Goal: Navigation & Orientation: Find specific page/section

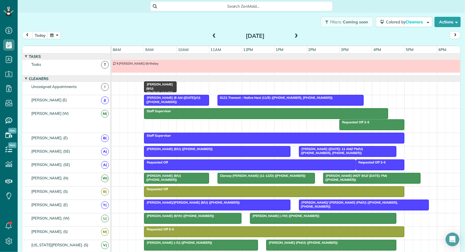
scroll to position [17, 0]
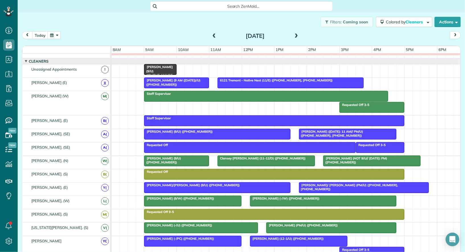
click at [215, 34] on span at bounding box center [214, 36] width 6 height 5
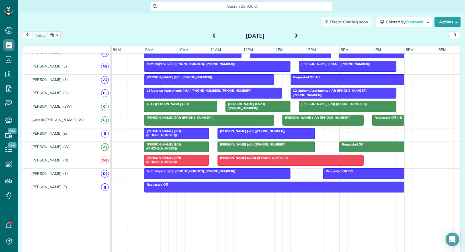
scroll to position [0, 0]
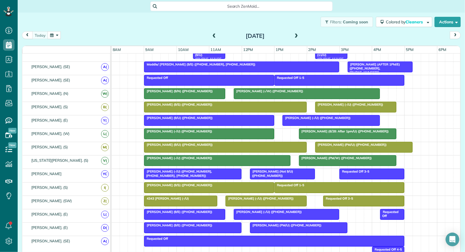
click at [255, 93] on div at bounding box center [307, 94] width 146 height 10
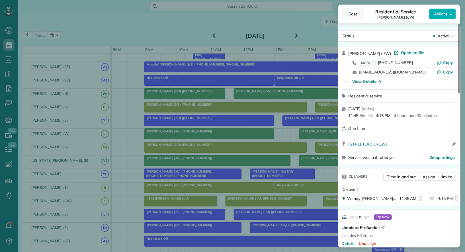
click at [354, 16] on span "Close" at bounding box center [353, 14] width 10 height 6
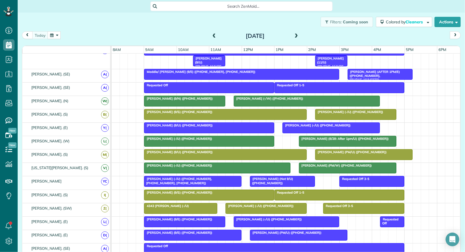
click at [213, 137] on div "Meredith Albright (-/U) (+17039551915)" at bounding box center [209, 139] width 127 height 4
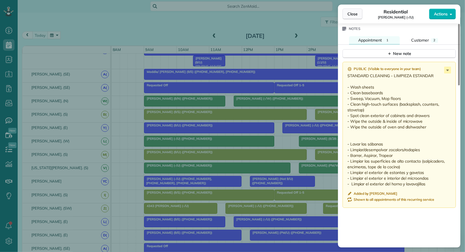
click at [355, 14] on span "Close" at bounding box center [353, 14] width 10 height 6
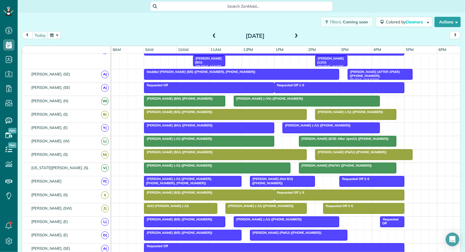
click at [256, 99] on div "Shane Jones (-/W) (+14697334051)" at bounding box center [307, 99] width 143 height 4
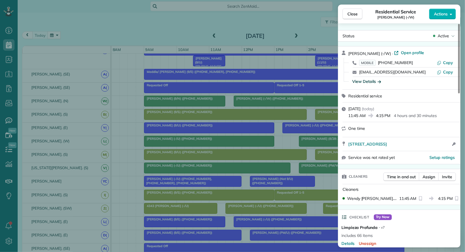
click at [371, 80] on div "View Details" at bounding box center [366, 82] width 29 height 6
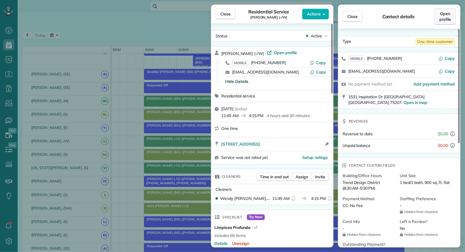
click at [437, 18] on link "Open profile" at bounding box center [445, 16] width 21 height 17
click at [230, 14] on span "Close" at bounding box center [226, 14] width 10 height 6
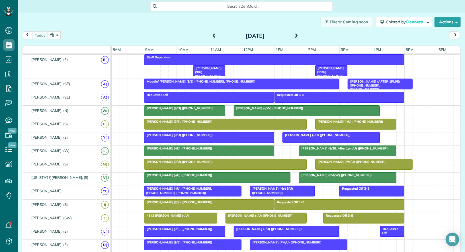
scroll to position [68, 0]
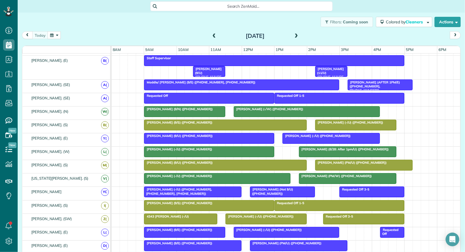
click at [374, 81] on span "Sharon McGregor (AFTER 1PM/E) (+19723021035, +12147695445)" at bounding box center [374, 86] width 53 height 12
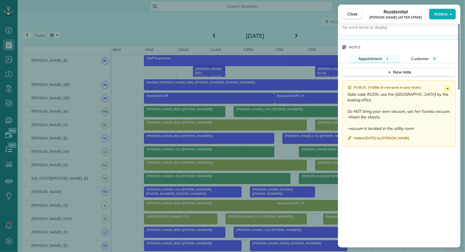
scroll to position [509, 0]
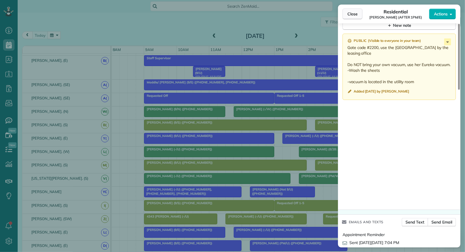
click at [352, 13] on span "Close" at bounding box center [353, 14] width 10 height 6
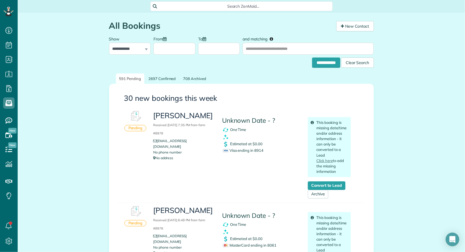
scroll to position [355, 0]
